Goal: Task Accomplishment & Management: Manage account settings

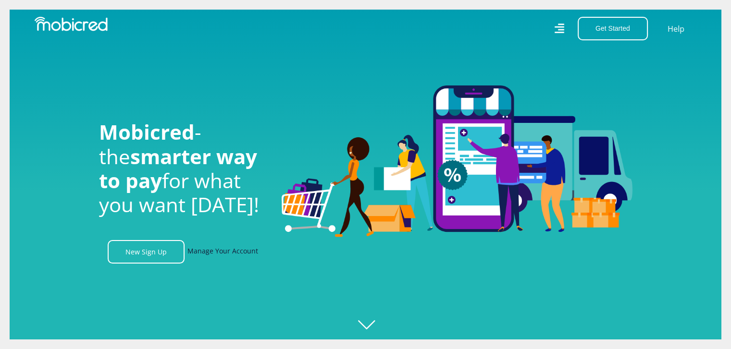
drag, startPoint x: 231, startPoint y: 255, endPoint x: 246, endPoint y: 255, distance: 15.4
click at [231, 255] on link "Manage Your Account" at bounding box center [222, 252] width 71 height 24
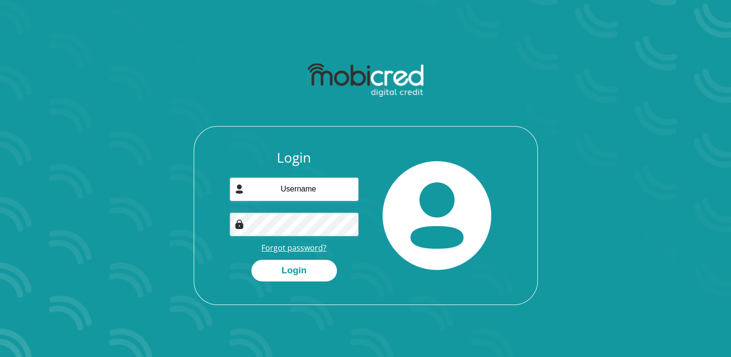
click at [292, 245] on link "Forgot password?" at bounding box center [293, 247] width 65 height 11
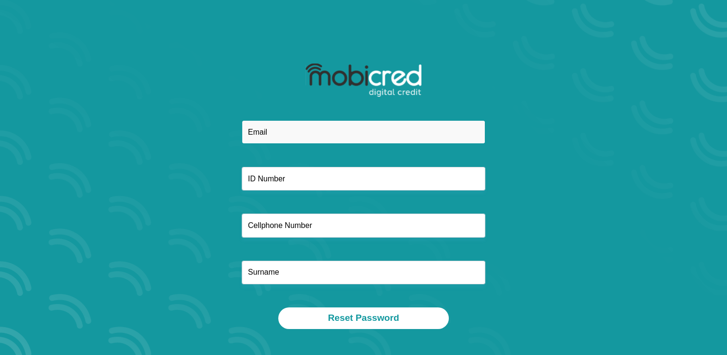
click at [299, 136] on input "email" at bounding box center [364, 132] width 244 height 24
type input "kulungilenkosi@gmail.com"
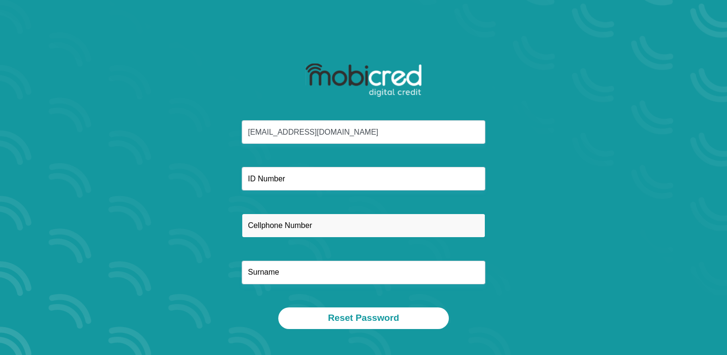
type input "0619969988"
type input "Nkosi"
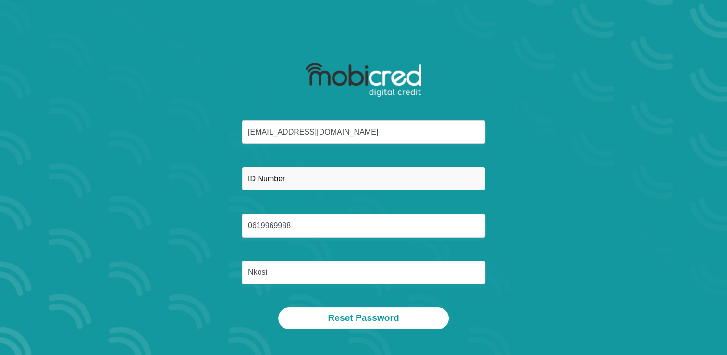
click at [277, 182] on input "text" at bounding box center [364, 179] width 244 height 24
type input "8908181188083"
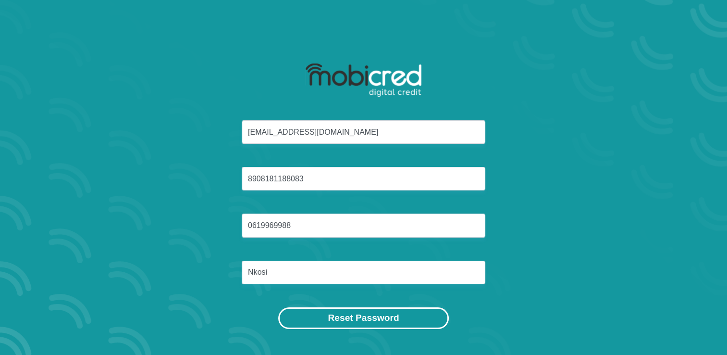
click at [369, 322] on button "Reset Password" at bounding box center [363, 318] width 170 height 22
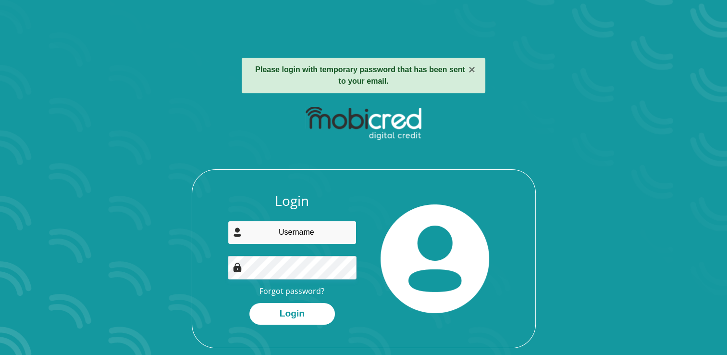
drag, startPoint x: 294, startPoint y: 234, endPoint x: 303, endPoint y: 246, distance: 15.1
click at [294, 234] on input "email" at bounding box center [292, 233] width 129 height 24
type input "kulungilenkosi@gmail.com"
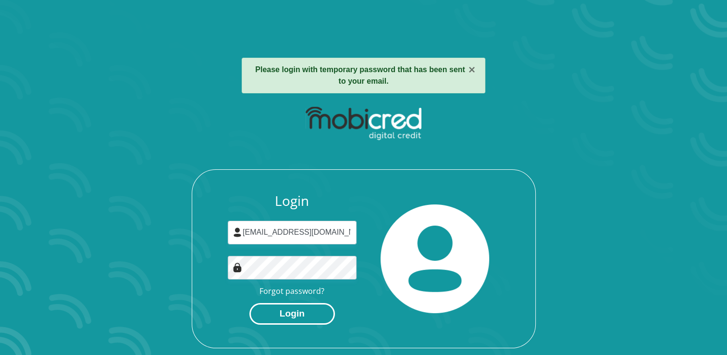
click at [308, 314] on button "Login" at bounding box center [292, 314] width 86 height 22
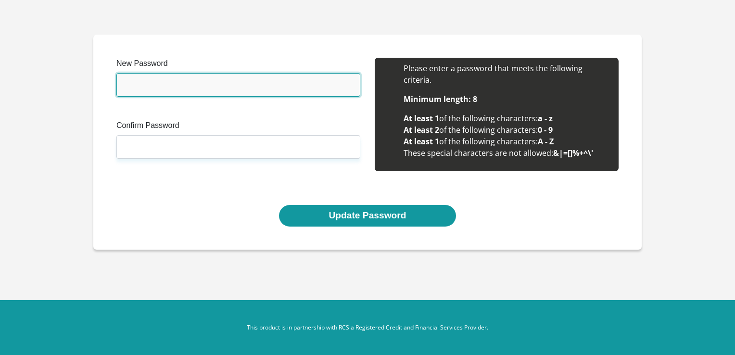
click at [132, 85] on input "New Password" at bounding box center [238, 85] width 244 height 24
click at [135, 85] on input "New Password" at bounding box center [238, 85] width 244 height 24
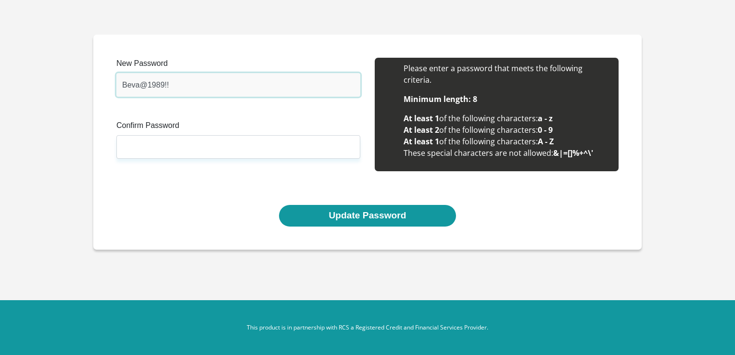
type input "Beva@1989!!"
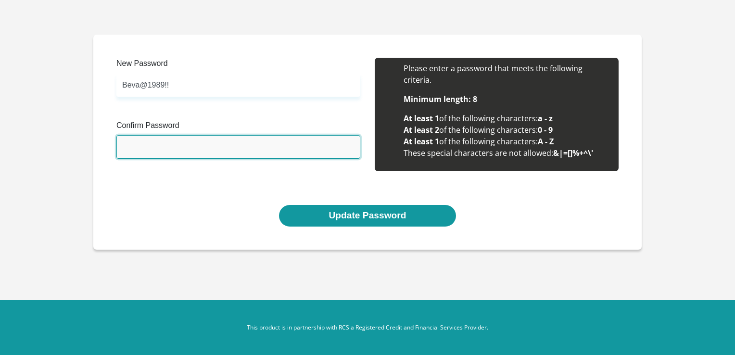
click at [227, 147] on input "Confirm Password" at bounding box center [238, 147] width 244 height 24
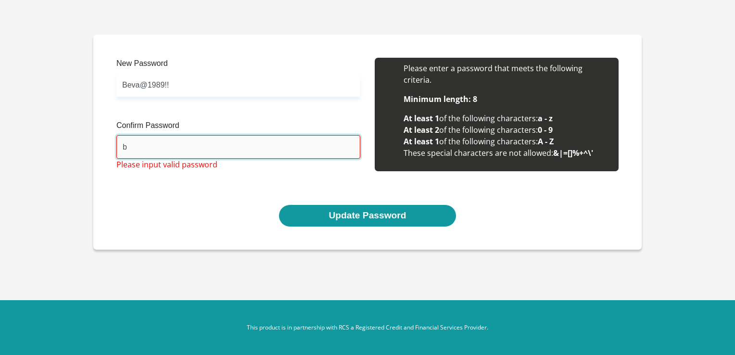
type input "b"
drag, startPoint x: 252, startPoint y: 180, endPoint x: 94, endPoint y: 179, distance: 157.7
click at [91, 179] on section "New Password Beva@1989!! Please input valid password Confirm Password b Please …" at bounding box center [367, 142] width 735 height 284
drag, startPoint x: 128, startPoint y: 150, endPoint x: 247, endPoint y: 191, distance: 125.1
click at [129, 150] on input "b" at bounding box center [238, 147] width 244 height 24
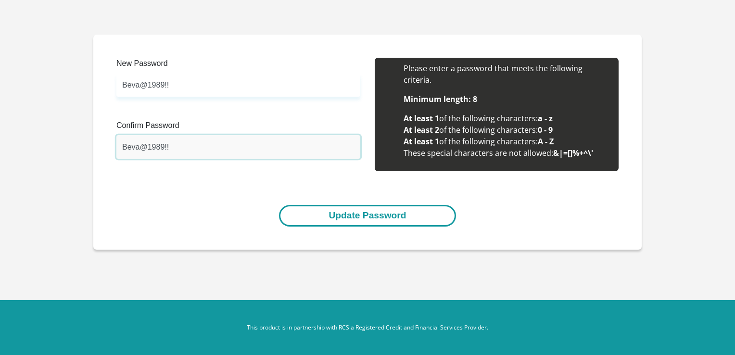
type input "Beva@1989!!"
click at [375, 216] on button "Update Password" at bounding box center [367, 216] width 176 height 22
